Goal: Find specific page/section: Find specific page/section

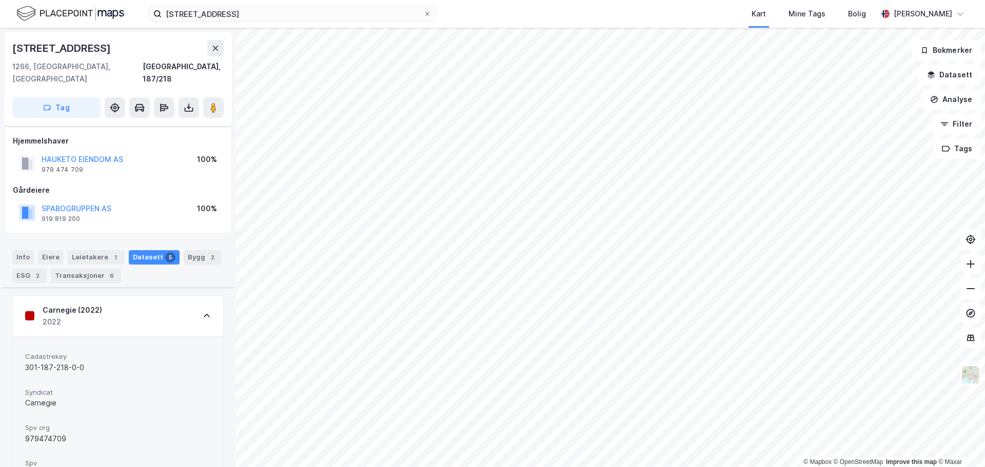
scroll to position [862, 0]
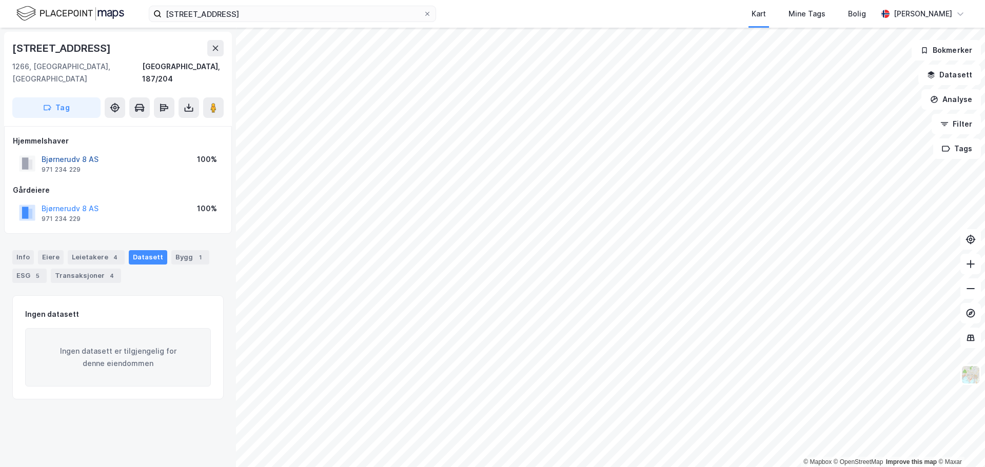
click at [0, 0] on button "Bjørnerudv 8 AS" at bounding box center [0, 0] width 0 height 0
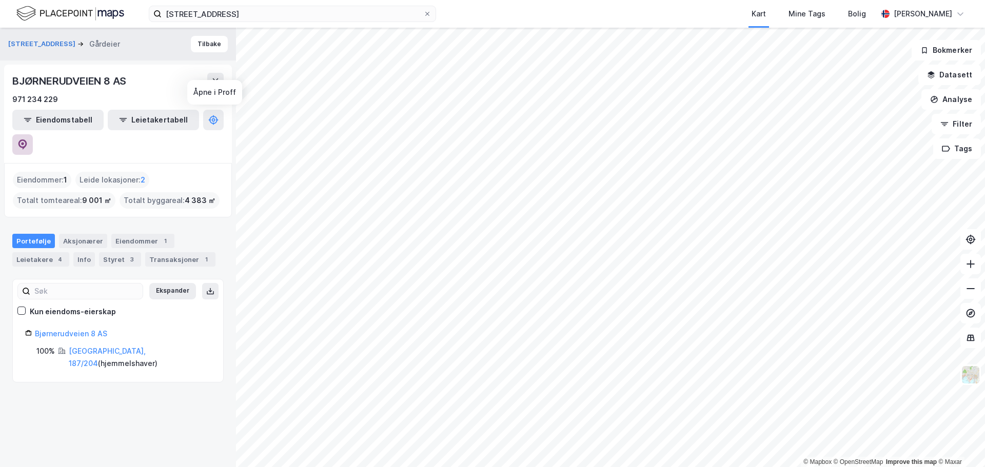
click at [28, 140] on icon at bounding box center [22, 145] width 10 height 10
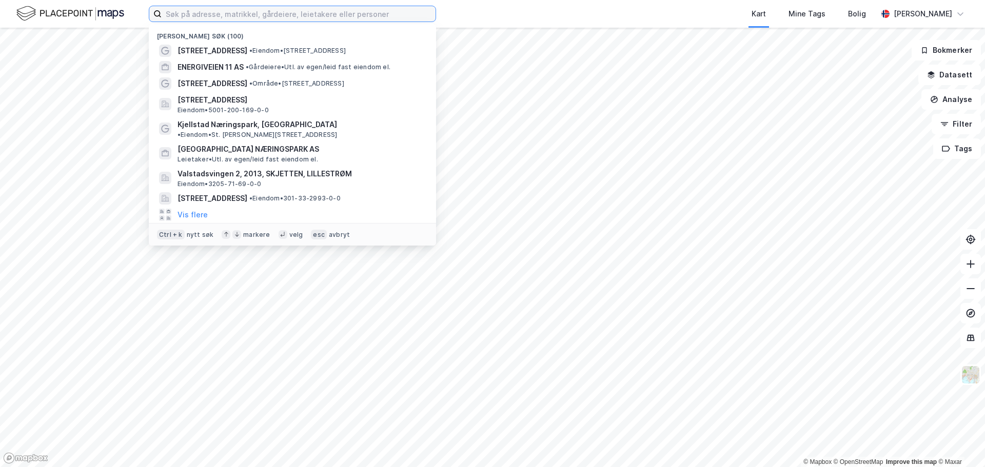
click at [222, 18] on input at bounding box center [299, 13] width 274 height 15
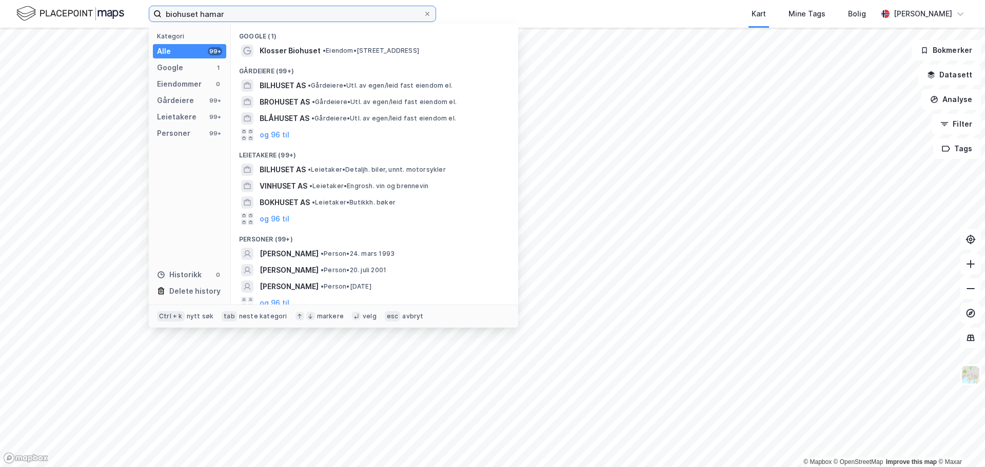
click at [275, 16] on input "biohuset hamar" at bounding box center [293, 13] width 262 height 15
click at [168, 66] on div "Google" at bounding box center [170, 68] width 26 height 12
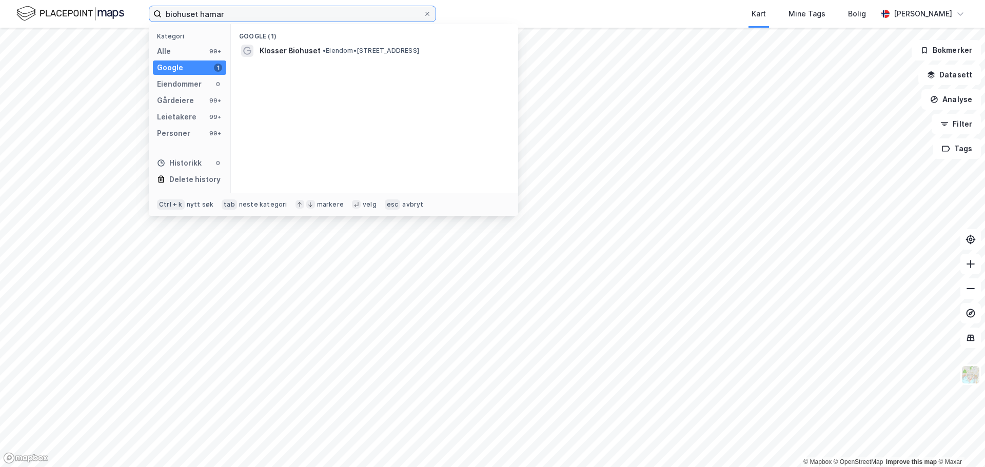
click at [248, 15] on input "biohuset hamar" at bounding box center [293, 13] width 262 height 15
type input "biohuse"
